Goal: Information Seeking & Learning: Learn about a topic

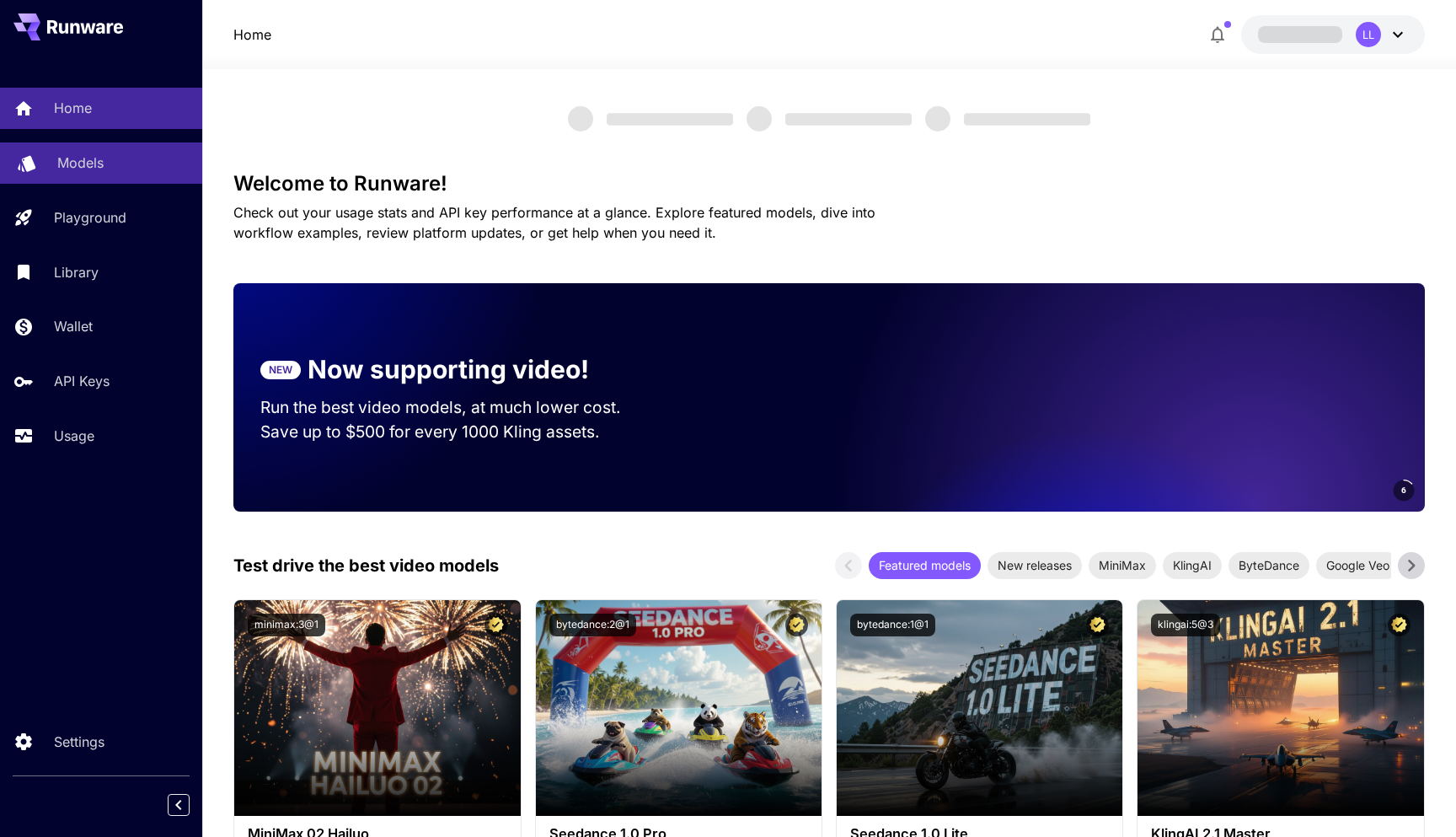
click at [118, 168] on div "Models" at bounding box center [122, 163] width 131 height 20
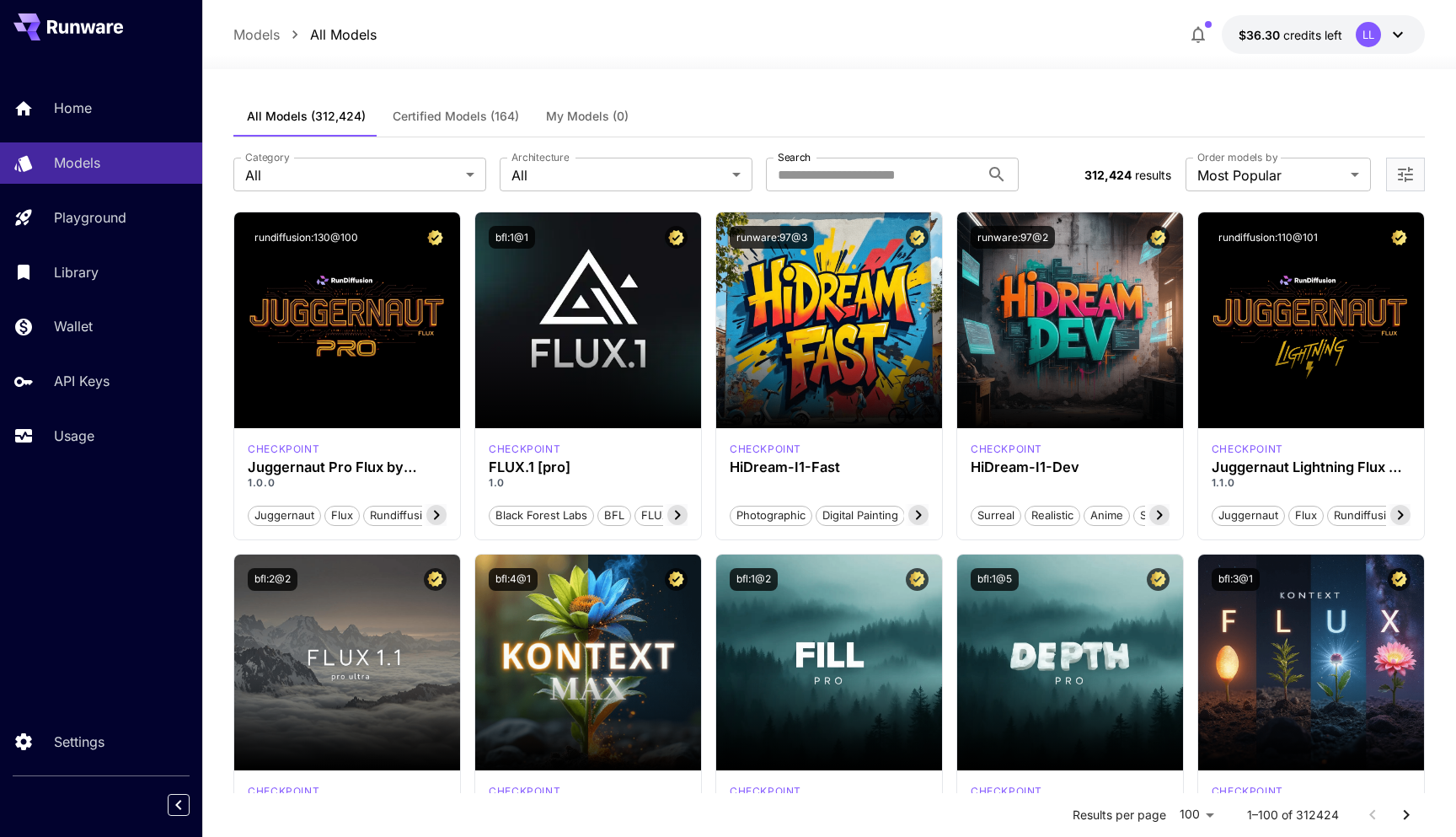
click at [99, 32] on icon at bounding box center [100, 28] width 9 height 11
click at [94, 33] on button at bounding box center [68, 27] width 109 height 27
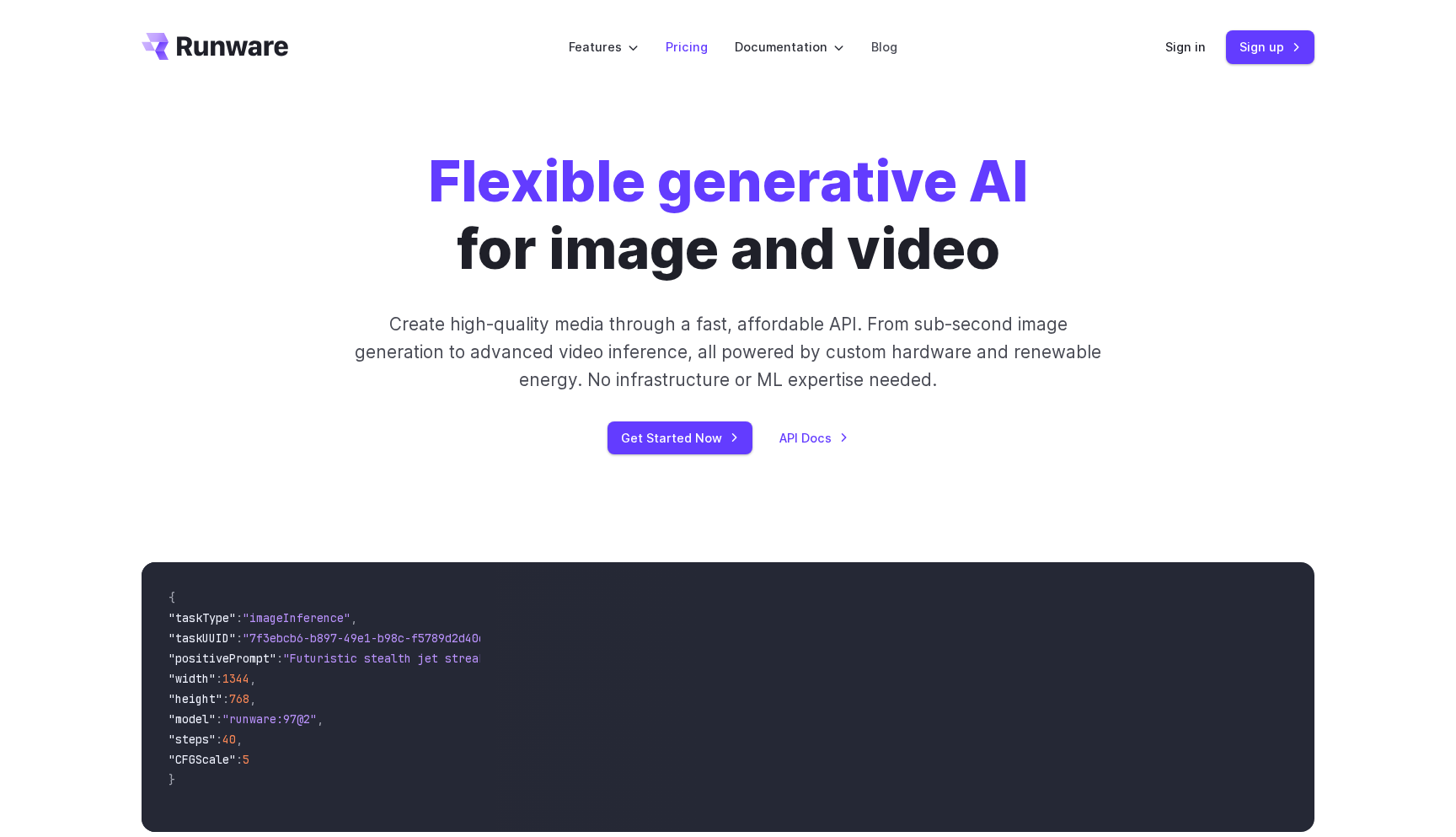
click at [679, 52] on link "Pricing" at bounding box center [686, 46] width 43 height 19
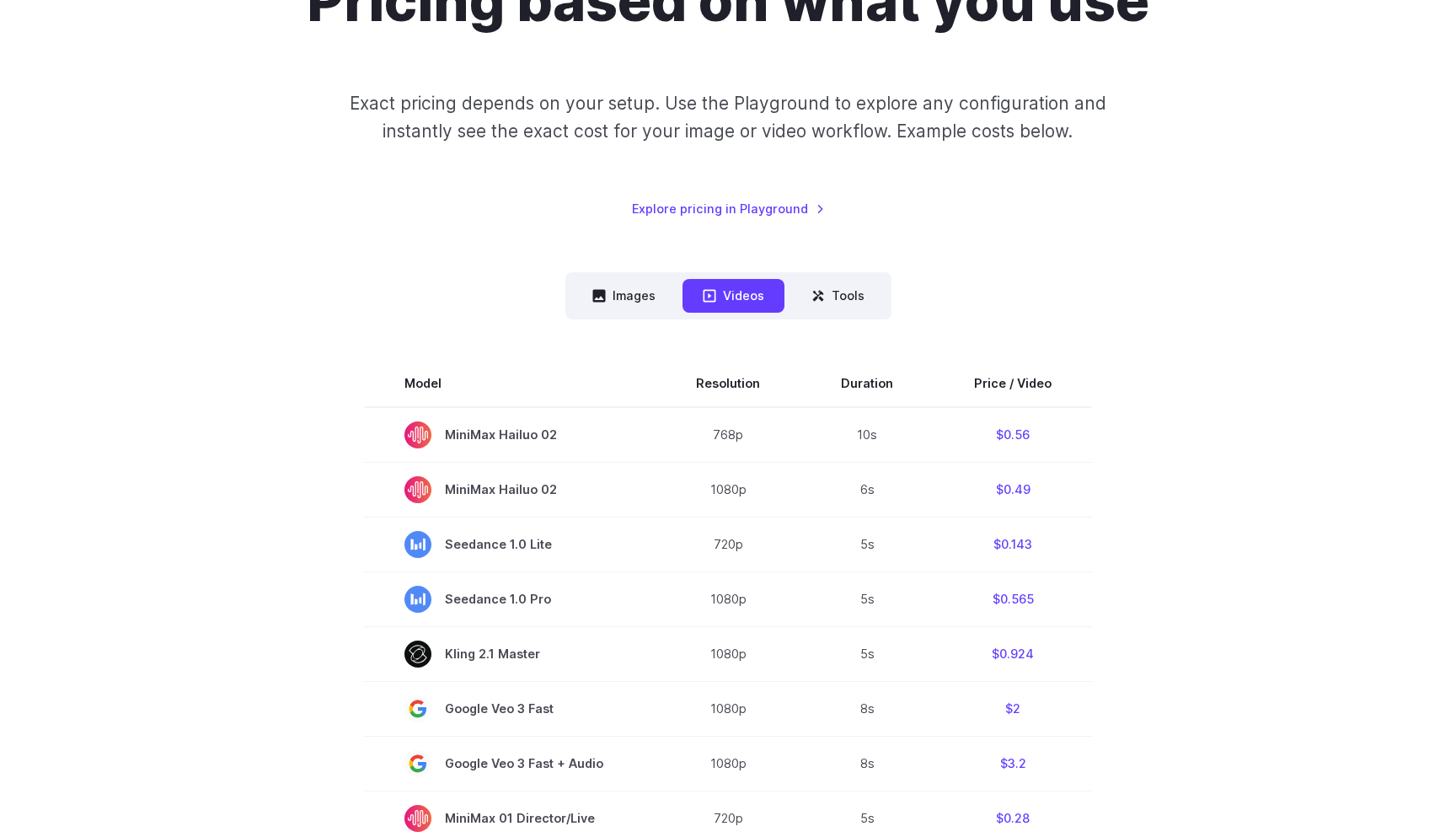
scroll to position [228, 0]
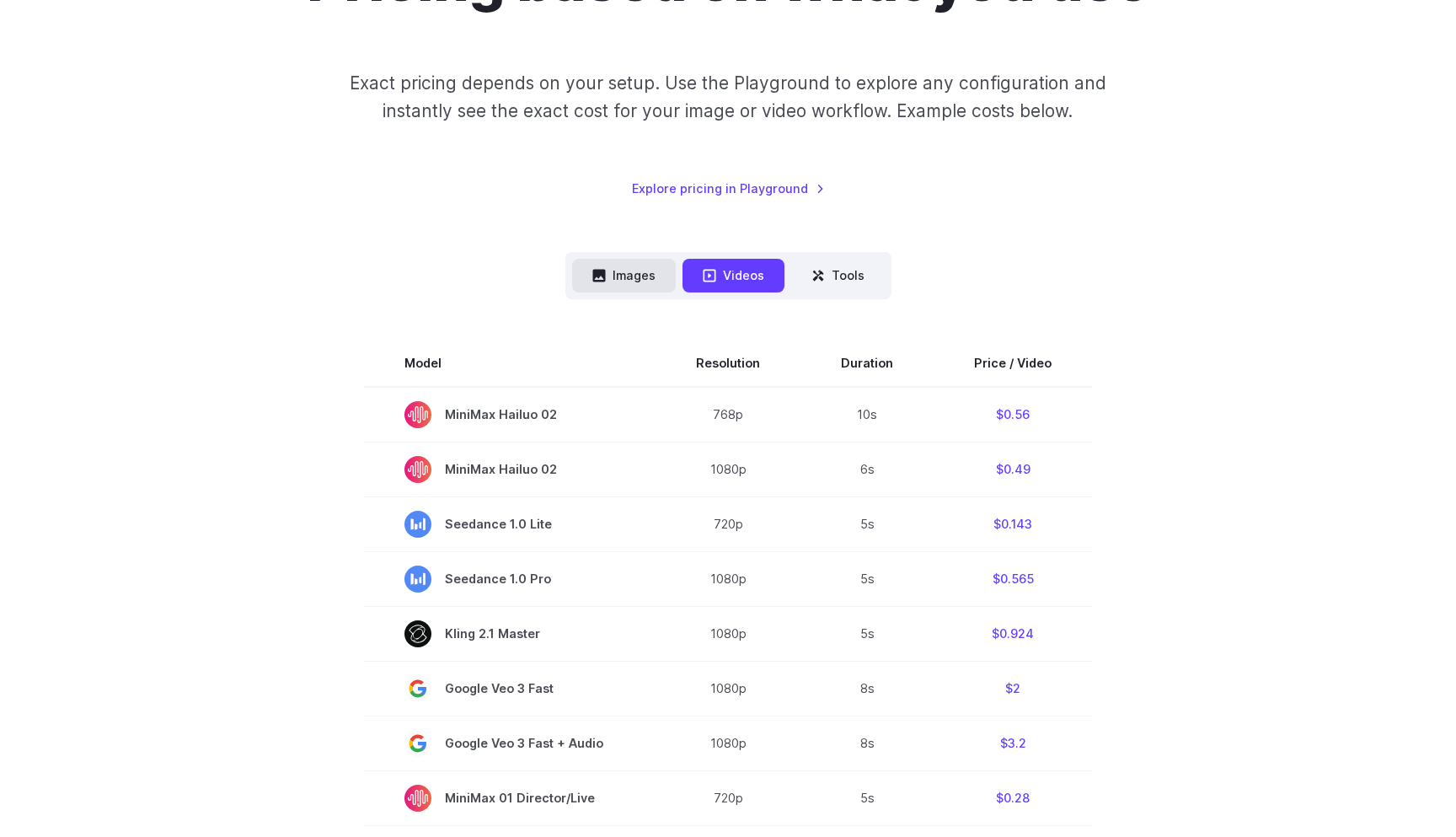
click at [613, 280] on button "Images" at bounding box center [624, 275] width 104 height 33
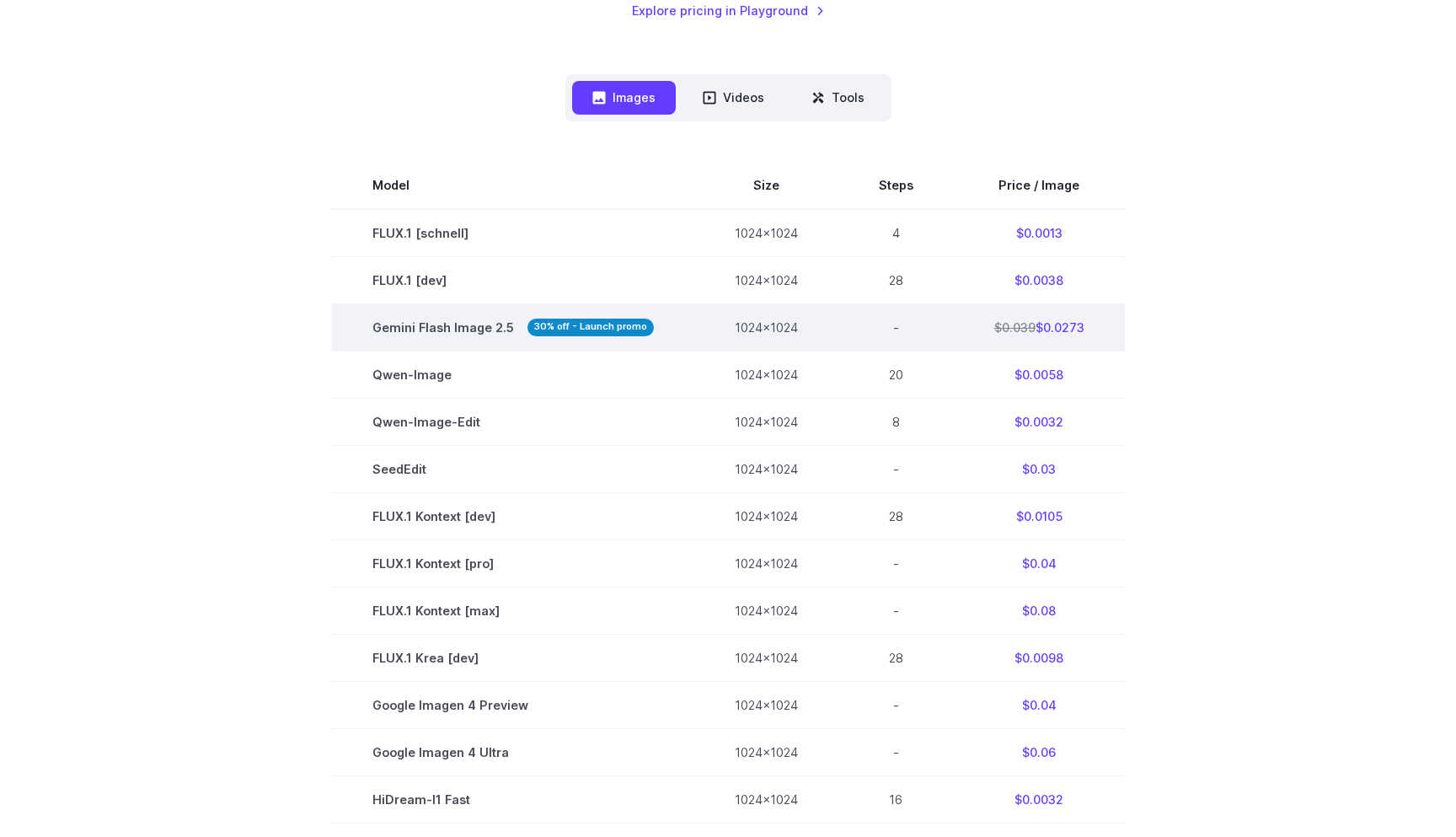
scroll to position [422, 0]
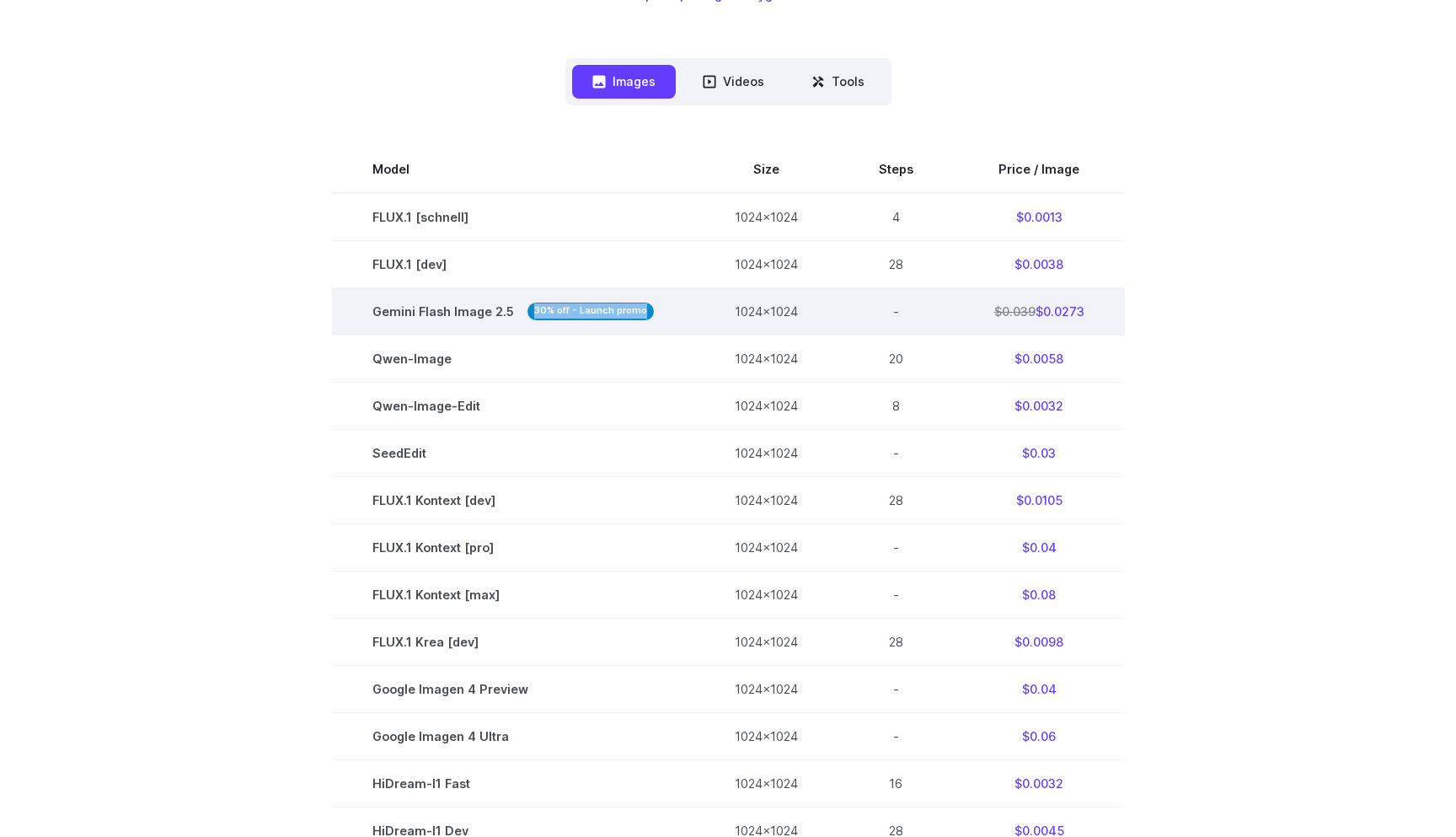
drag, startPoint x: 640, startPoint y: 309, endPoint x: 533, endPoint y: 309, distance: 107.0
click at [533, 309] on strong "30% off - Launch promo" at bounding box center [591, 312] width 127 height 18
click at [440, 310] on span "Gemini Flash Image 2.5 30% off - Launch promo" at bounding box center [513, 311] width 281 height 19
drag, startPoint x: 365, startPoint y: 309, endPoint x: 513, endPoint y: 305, distance: 148.1
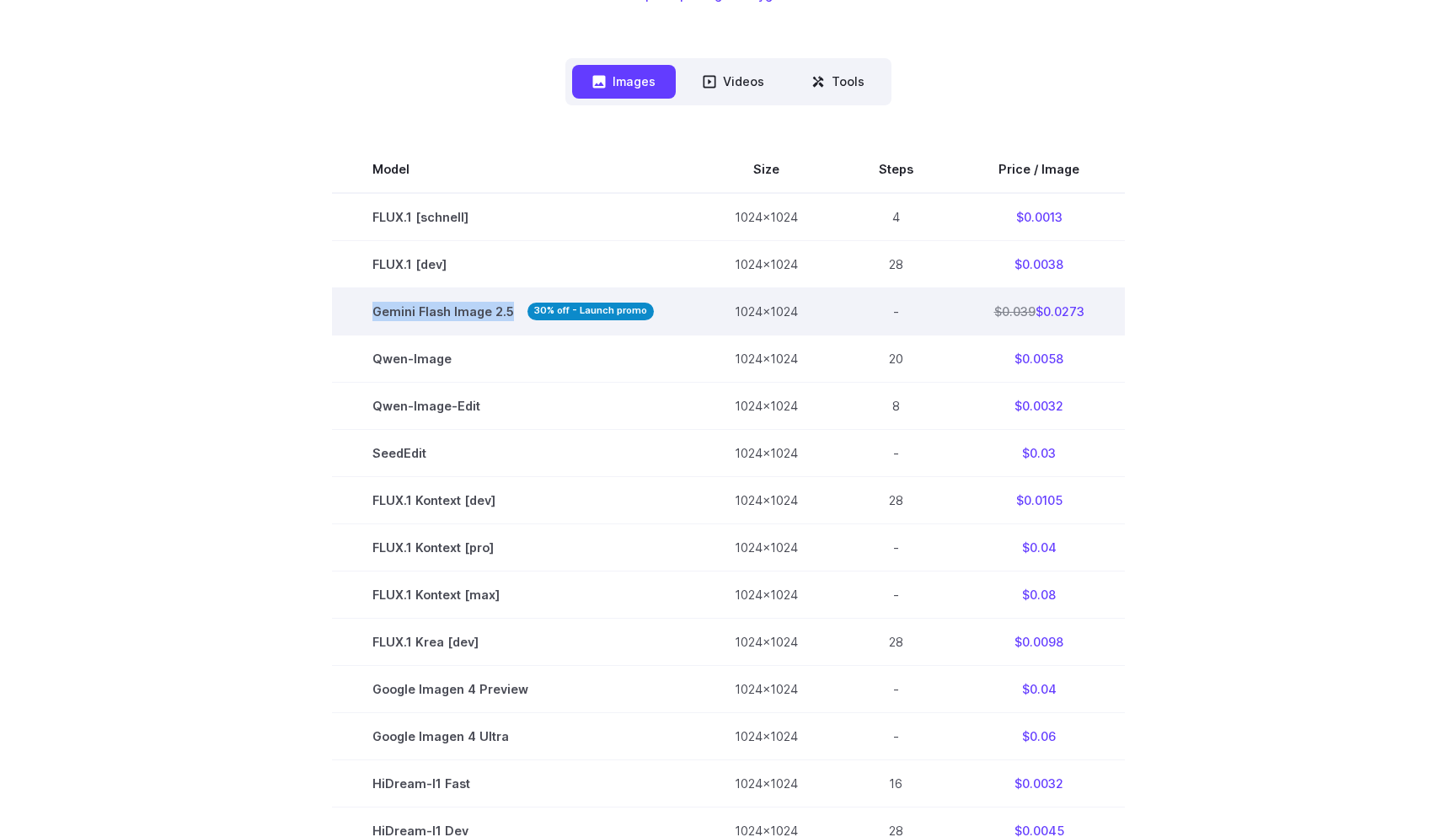
click at [513, 305] on td "Gemini Flash Image 2.5 30% off - Launch promo" at bounding box center [513, 311] width 363 height 47
click at [513, 305] on span "Gemini Flash Image 2.5 30% off - Launch promo" at bounding box center [513, 311] width 281 height 19
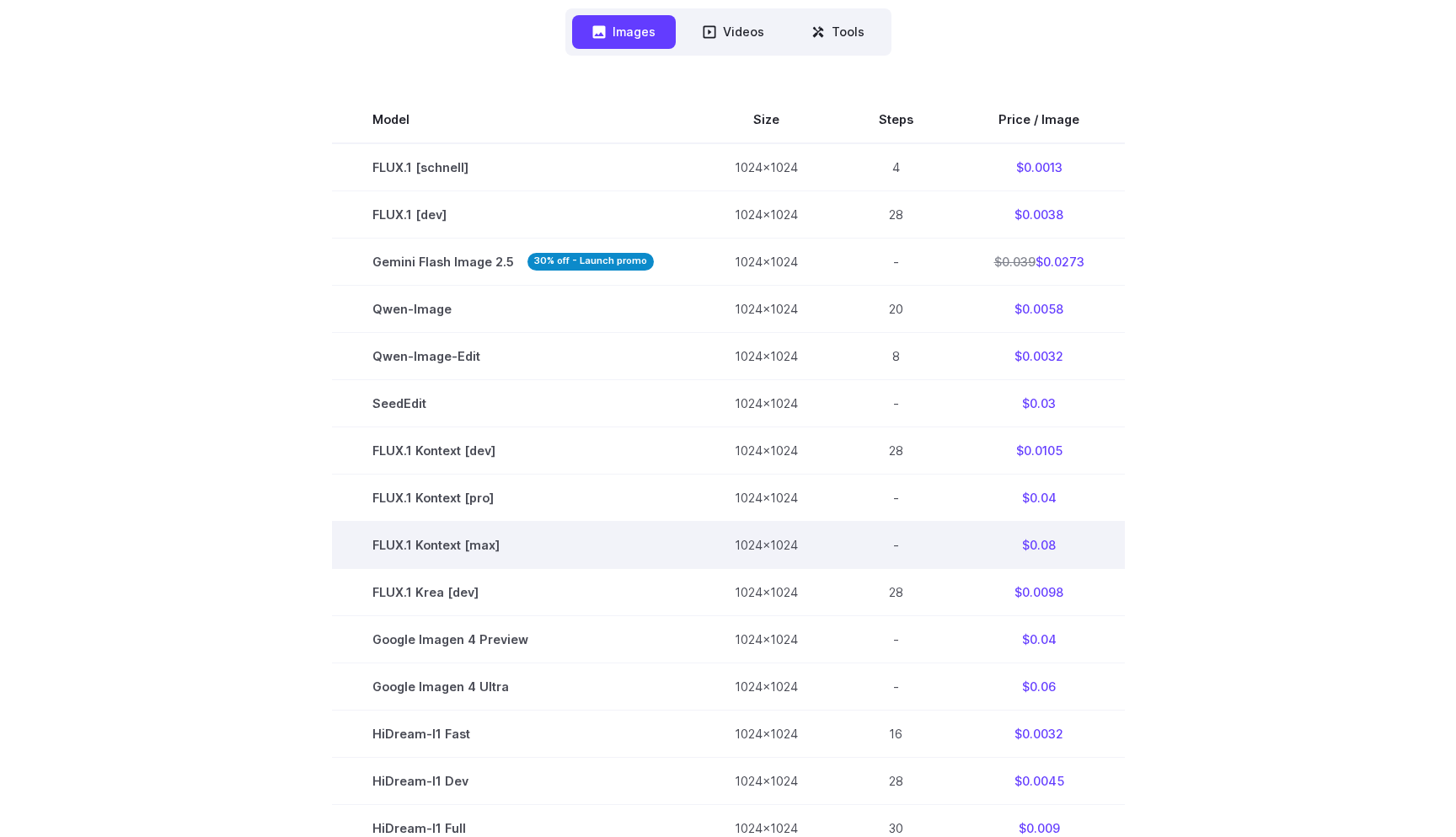
scroll to position [457, 0]
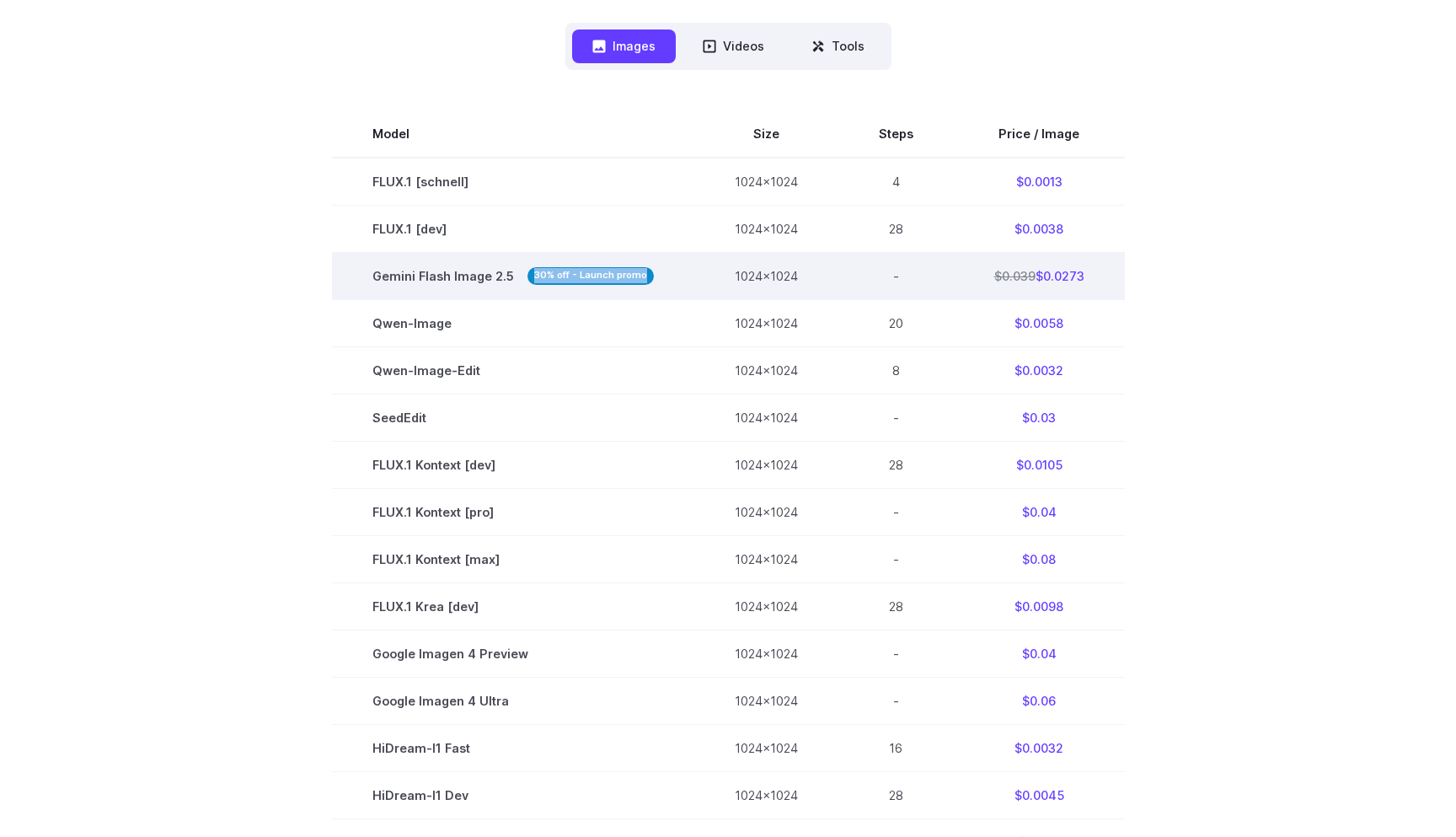
drag, startPoint x: 641, startPoint y: 271, endPoint x: 529, endPoint y: 271, distance: 112.0
click at [529, 271] on strong "30% off - Launch promo" at bounding box center [591, 276] width 127 height 18
drag, startPoint x: 373, startPoint y: 274, endPoint x: 513, endPoint y: 274, distance: 140.0
click at [513, 274] on td "Gemini Flash Image 2.5 30% off - Launch promo" at bounding box center [513, 276] width 363 height 47
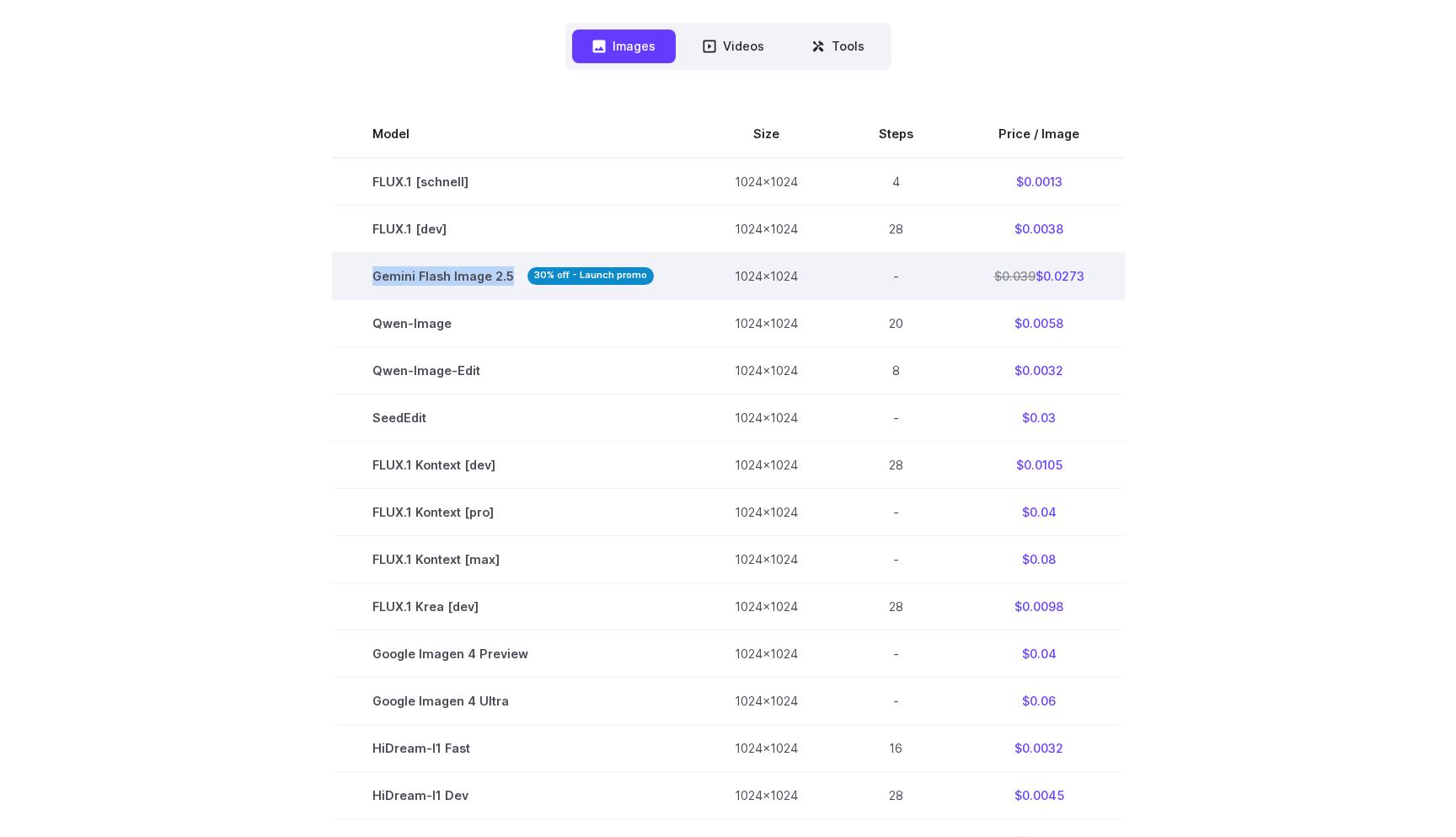
copy span "Gemini Flash Image 2.5"
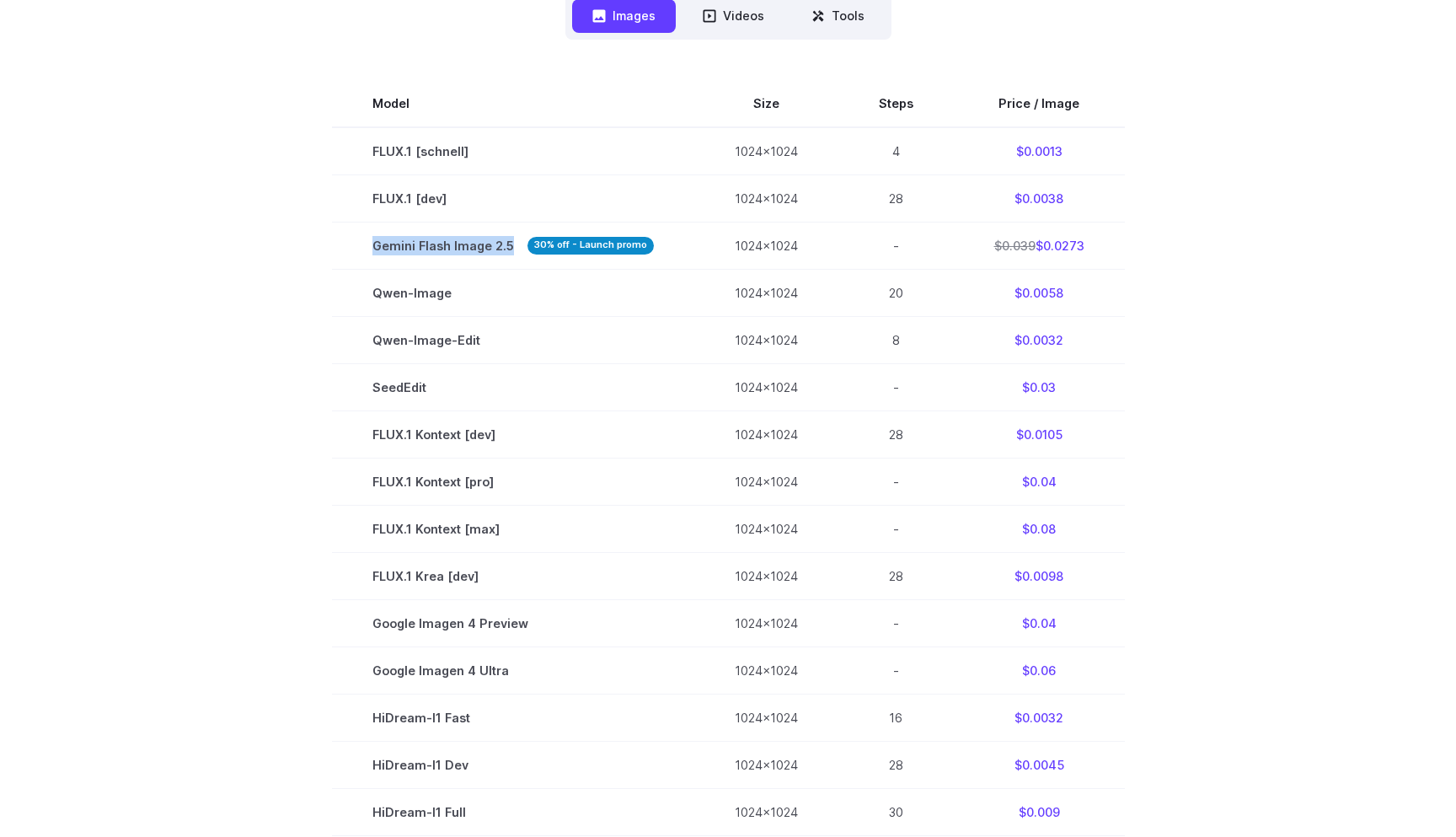
scroll to position [124, 0]
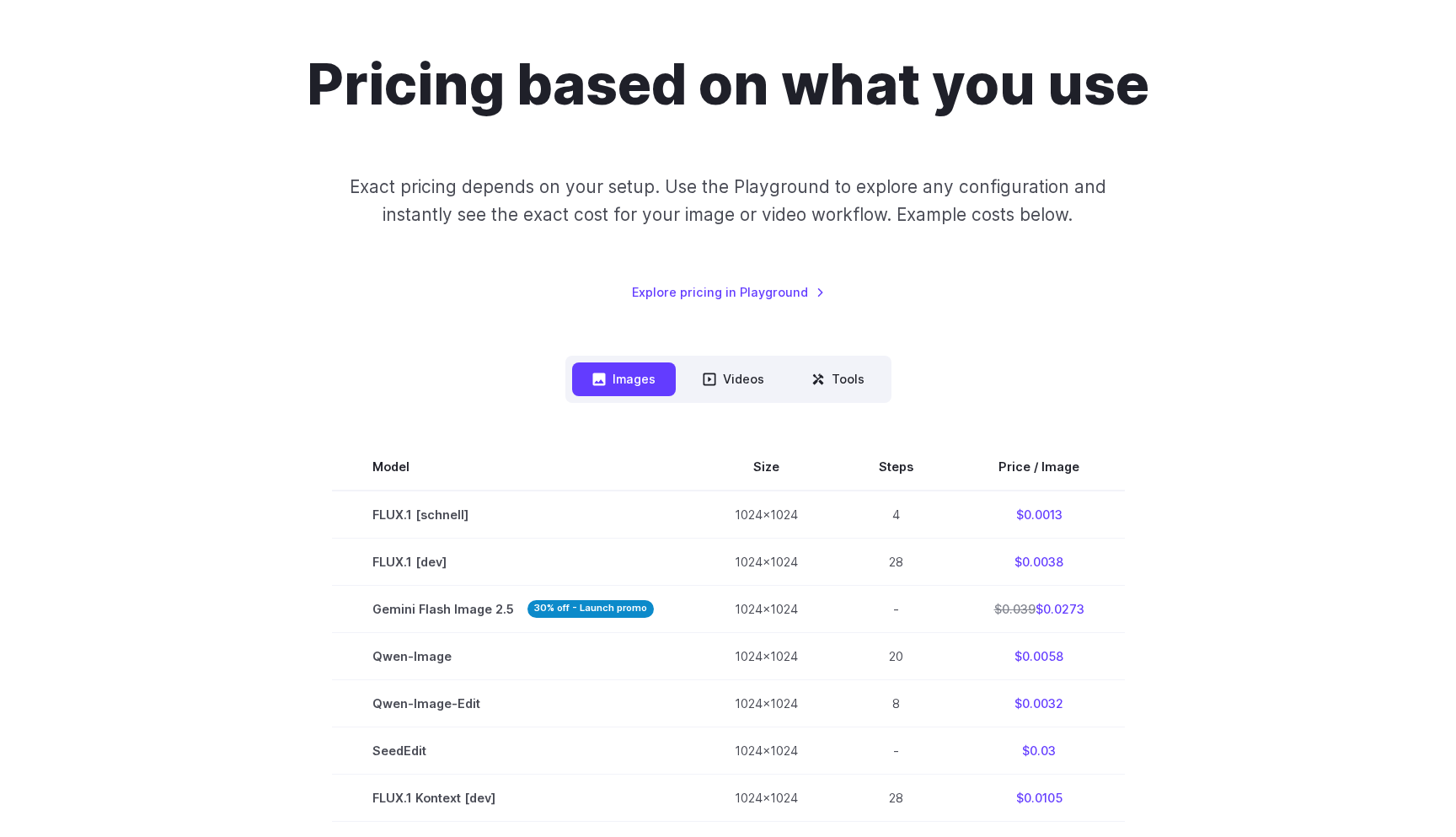
click at [897, 290] on div "Pricing based on what you use Exact pricing depends on your setup. Use the Play…" at bounding box center [728, 176] width 1173 height 251
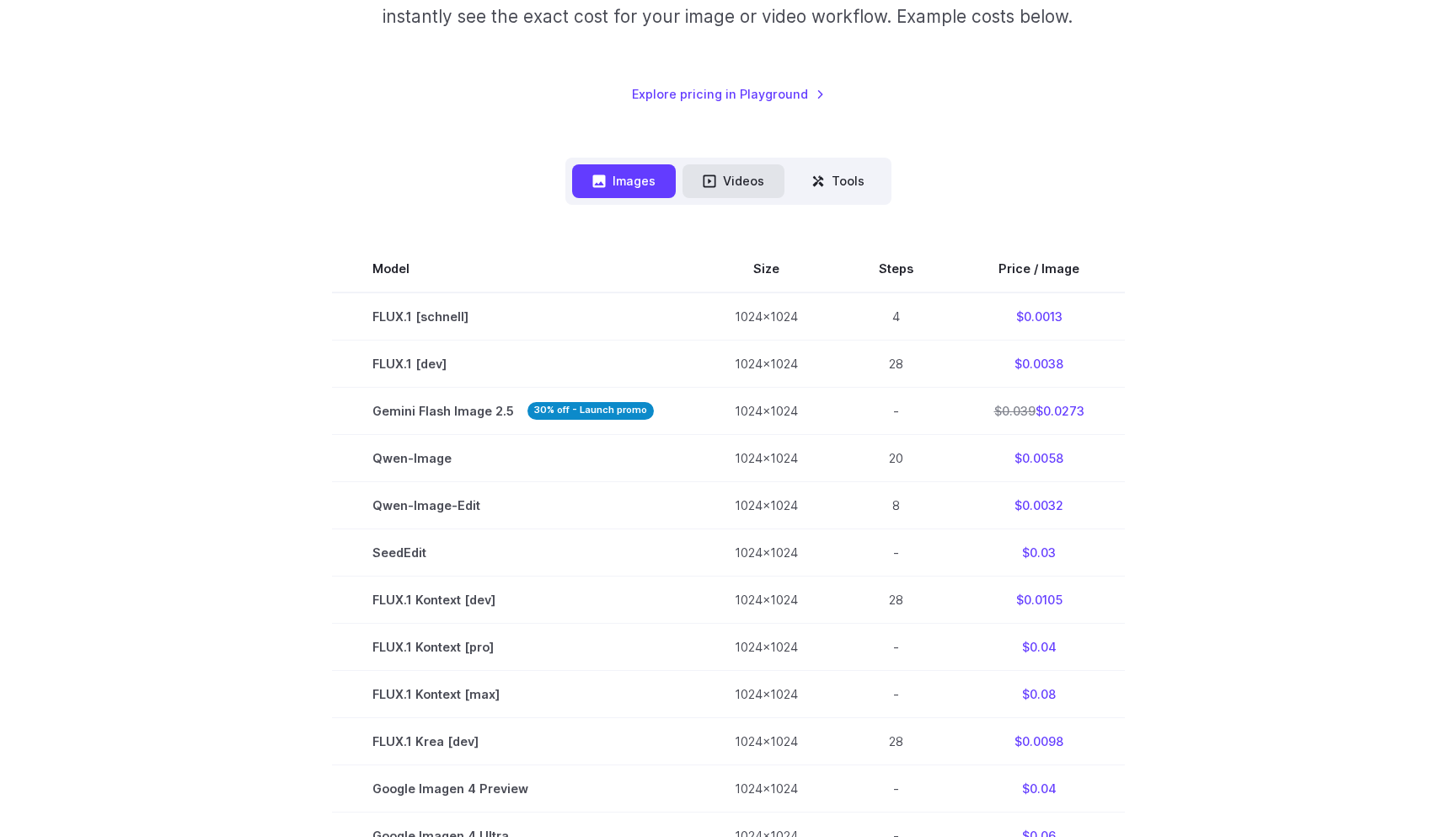
scroll to position [326, 0]
